Goal: Find specific page/section: Find specific page/section

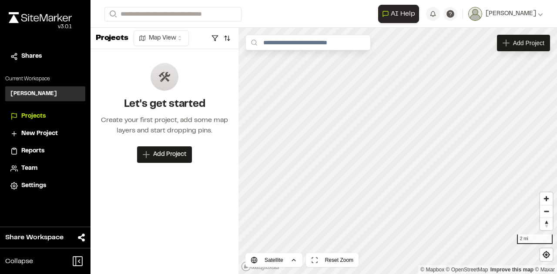
click at [30, 167] on span "Team" at bounding box center [29, 169] width 16 height 10
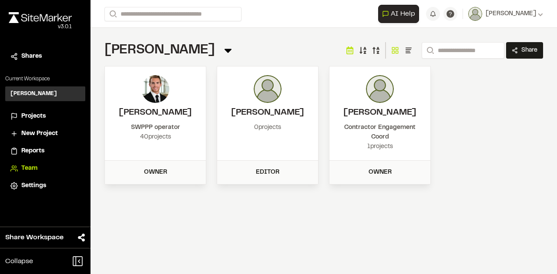
click at [224, 50] on icon at bounding box center [227, 51] width 7 height 4
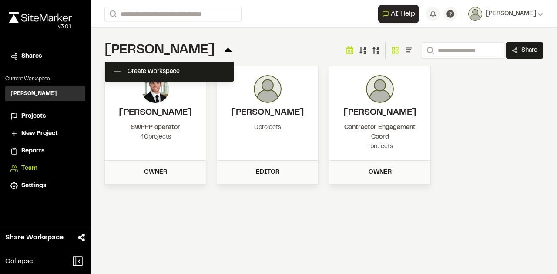
click at [224, 51] on icon at bounding box center [227, 50] width 7 height 4
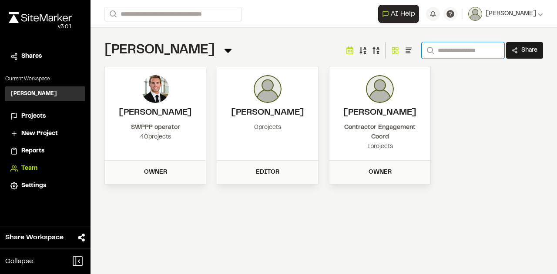
click at [454, 49] on input "Search" at bounding box center [462, 50] width 83 height 17
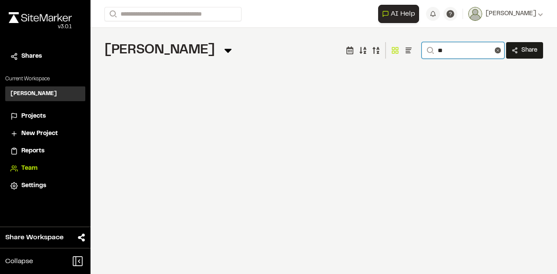
type input "*"
